Goal: Entertainment & Leisure: Consume media (video, audio)

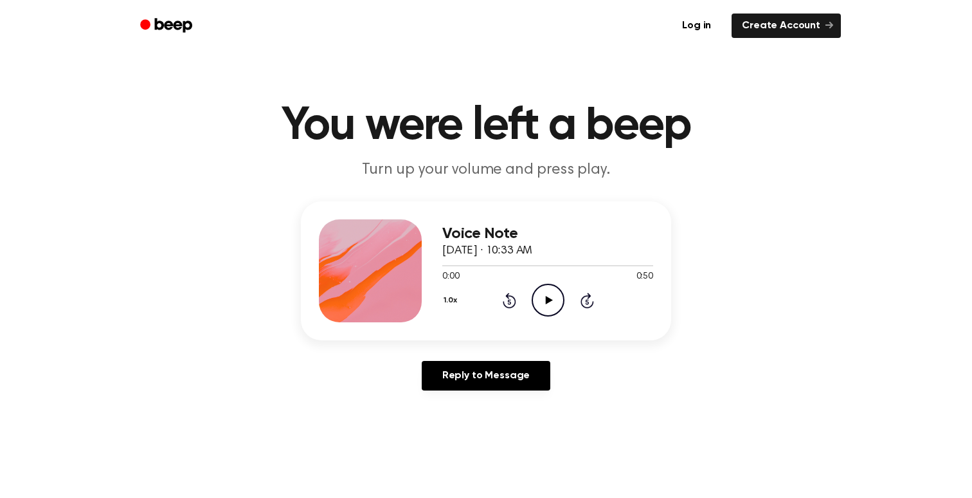
click at [533, 301] on icon "Play Audio" at bounding box center [548, 300] width 33 height 33
click at [588, 300] on icon "Skip 5 seconds" at bounding box center [587, 300] width 14 height 17
click at [551, 309] on icon "Play Audio" at bounding box center [548, 300] width 33 height 33
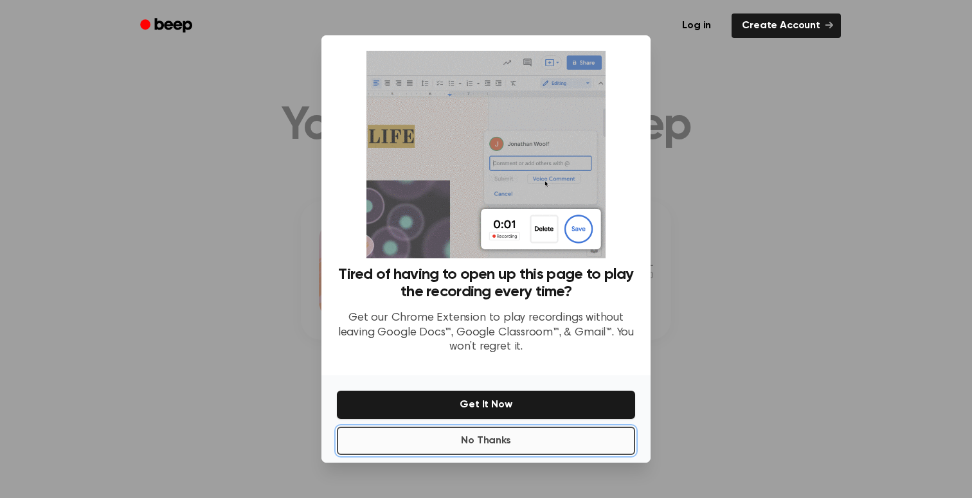
click at [490, 443] on button "No Thanks" at bounding box center [486, 441] width 298 height 28
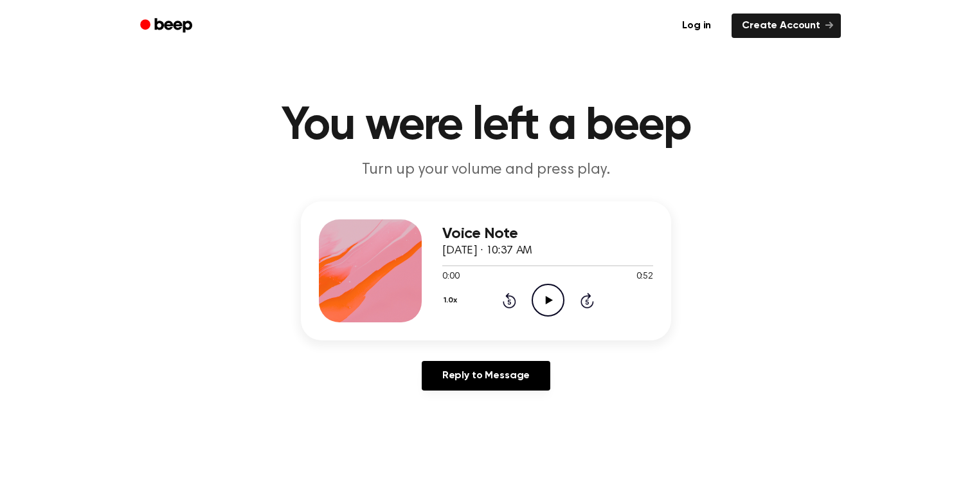
click at [554, 301] on icon "Play Audio" at bounding box center [548, 300] width 33 height 33
click at [553, 301] on icon "Pause Audio" at bounding box center [548, 300] width 33 height 33
